Goal: Check status: Check status

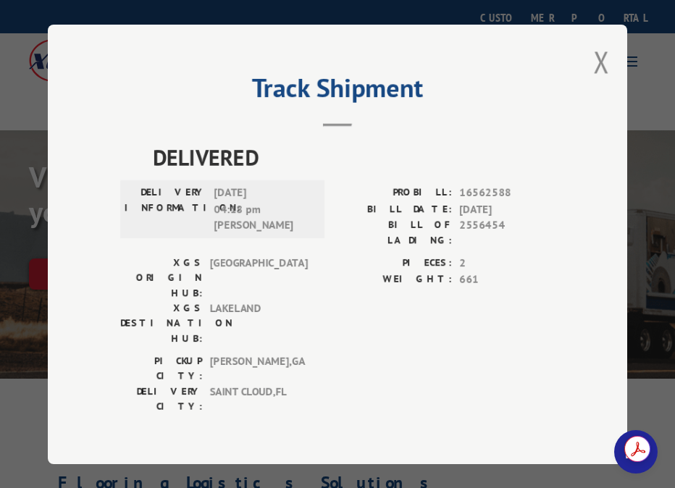
scroll to position [374, 0]
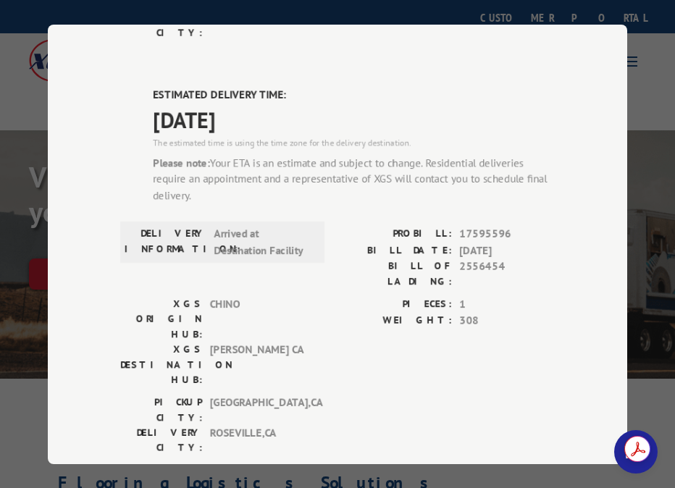
click at [472, 259] on span "2556454" at bounding box center [507, 274] width 96 height 30
copy span "2556454"
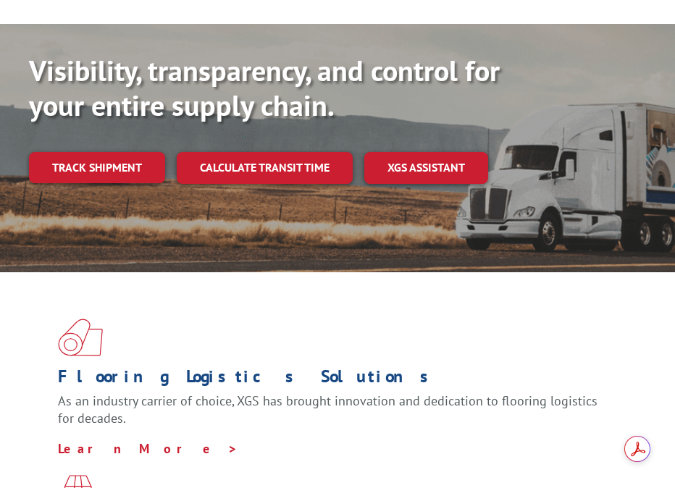
scroll to position [29, 0]
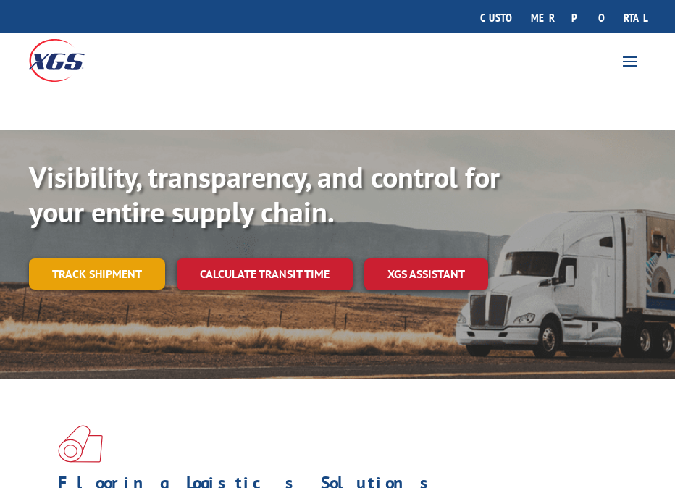
click at [115, 259] on link "Track shipment" at bounding box center [97, 274] width 136 height 30
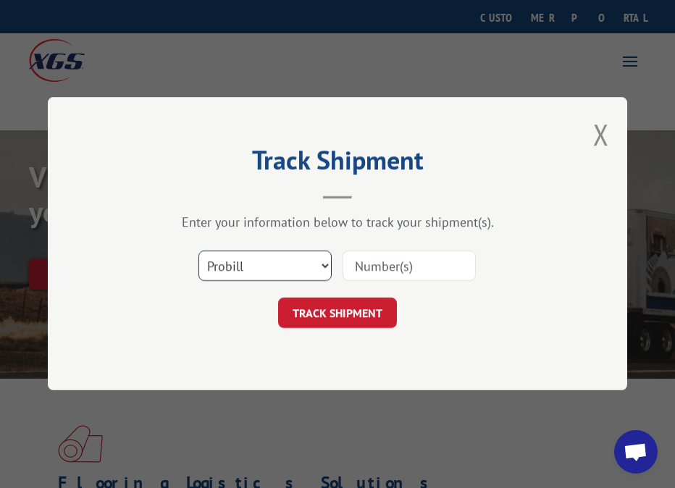
click at [249, 261] on select "Select category... Probill BOL PO" at bounding box center [264, 266] width 133 height 30
select select "bol"
click at [198, 251] on select "Select category... Probill BOL PO" at bounding box center [264, 266] width 133 height 30
click at [385, 272] on input at bounding box center [409, 266] width 133 height 30
paste input "2556454"
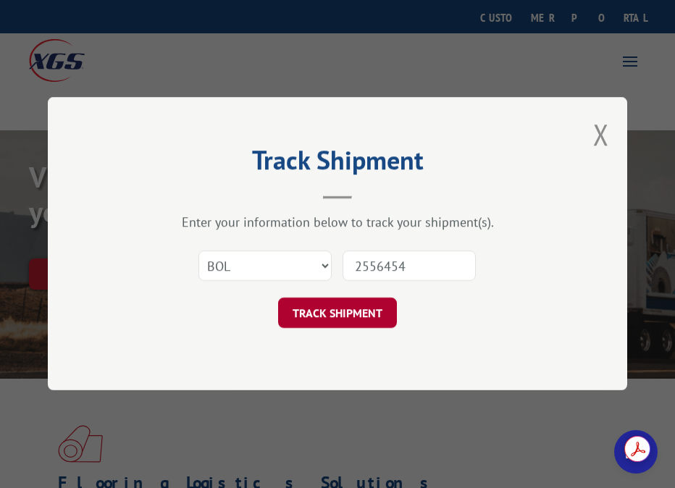
type input "2556454"
click at [343, 306] on button "TRACK SHIPMENT" at bounding box center [337, 313] width 119 height 30
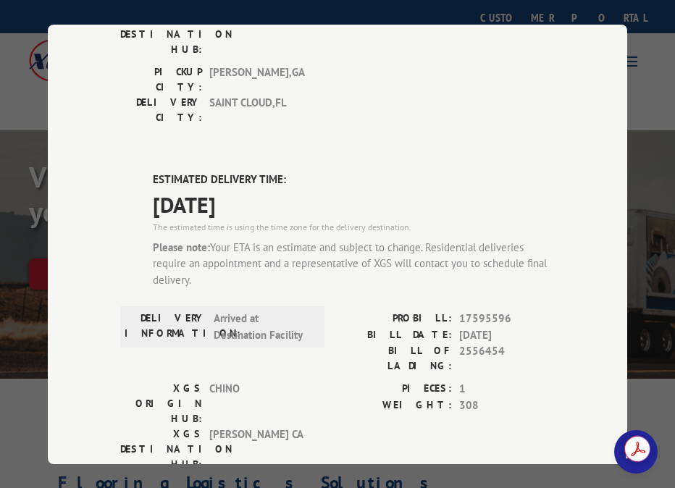
scroll to position [290, 0]
click at [646, 25] on div "Track Shipment DELIVERED DELIVERY INFORMATION: 10/17/2024 04:18 pm Boyer PROBIL…" at bounding box center [337, 244] width 675 height 488
